Goal: Transaction & Acquisition: Purchase product/service

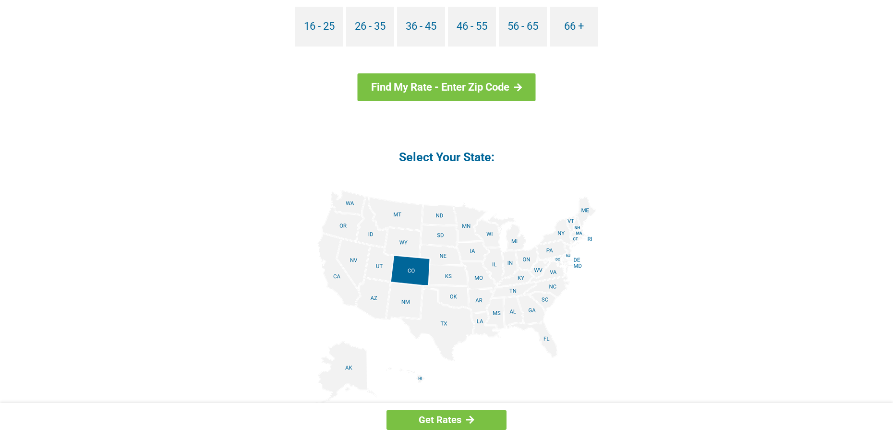
scroll to position [912, 0]
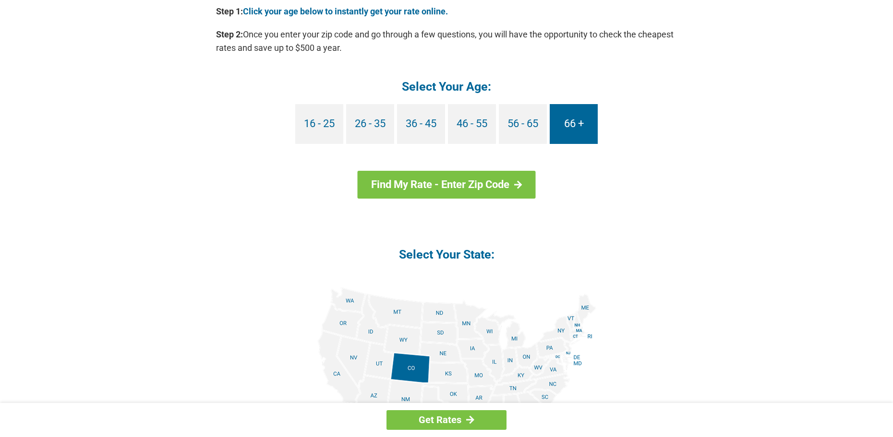
drag, startPoint x: 577, startPoint y: 130, endPoint x: 577, endPoint y: 137, distance: 7.2
click at [578, 130] on link "66 +" at bounding box center [574, 124] width 48 height 40
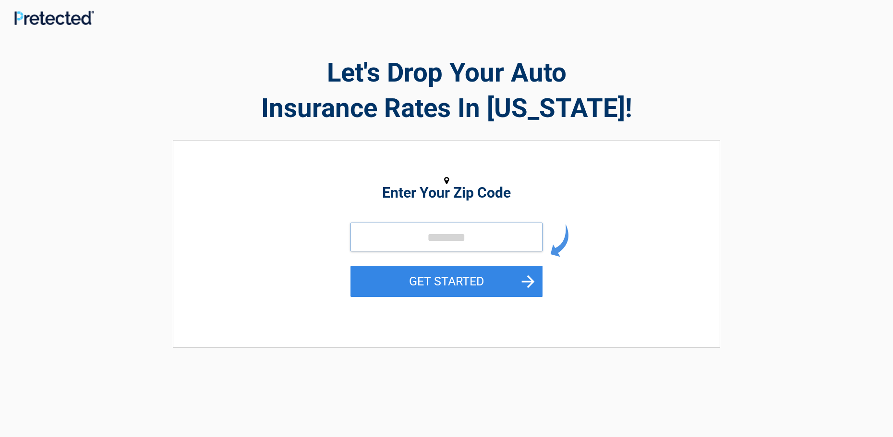
click at [472, 240] on input "tel" at bounding box center [446, 237] width 192 height 29
type input "*****"
click at [466, 280] on button "GET STARTED" at bounding box center [446, 281] width 192 height 31
